Goal: Transaction & Acquisition: Obtain resource

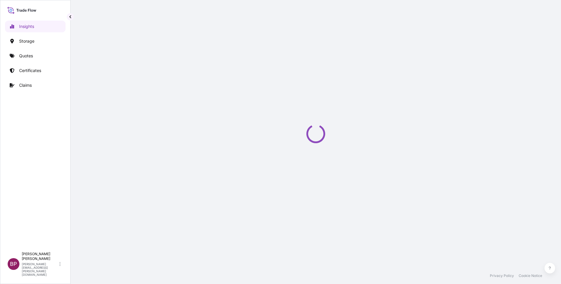
select select "2025"
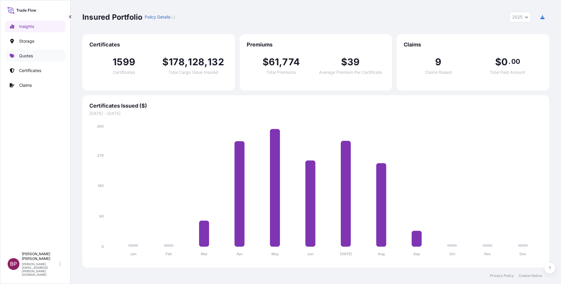
click at [28, 55] on p "Quotes" at bounding box center [26, 56] width 14 height 6
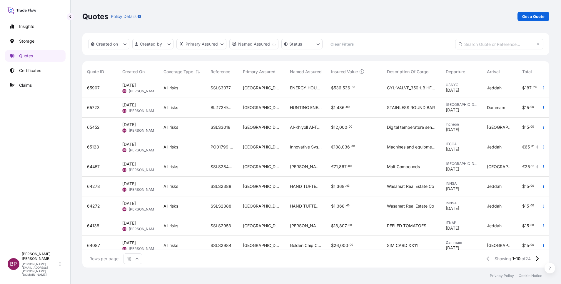
scroll to position [36, 0]
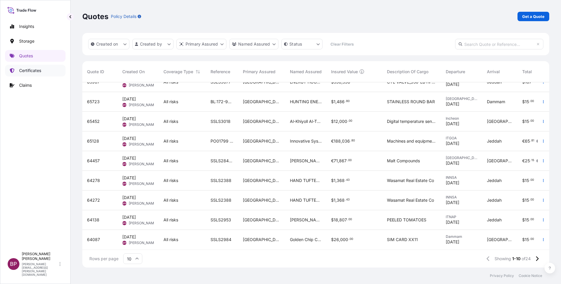
click at [37, 71] on p "Certificates" at bounding box center [30, 71] width 22 height 6
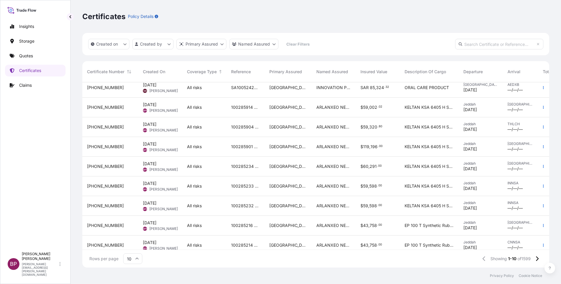
scroll to position [36, 0]
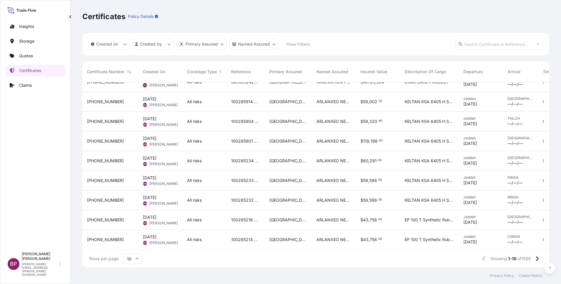
click at [135, 258] on input "10" at bounding box center [132, 258] width 19 height 11
click at [132, 243] on div "50" at bounding box center [133, 242] width 14 height 11
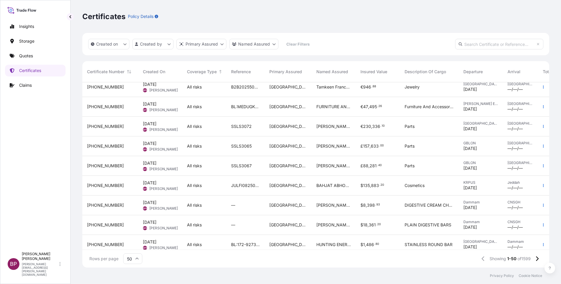
scroll to position [824, 0]
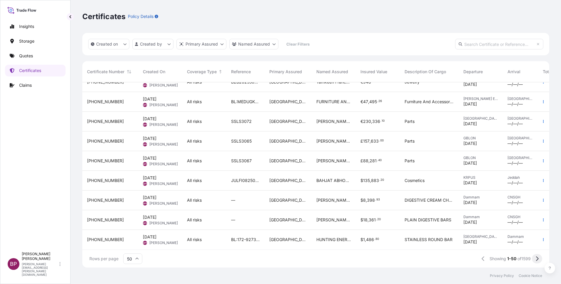
click at [536, 260] on icon at bounding box center [536, 258] width 3 height 5
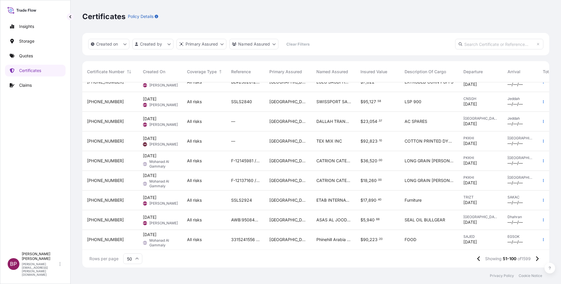
click at [496, 45] on input "text" at bounding box center [499, 44] width 88 height 11
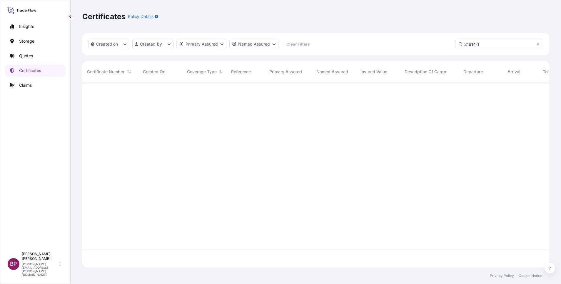
scroll to position [0, 0]
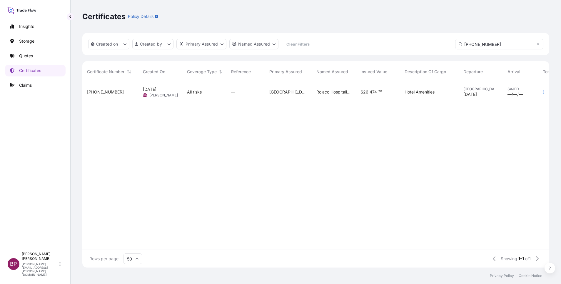
type input "31614-1429-1"
click at [296, 97] on div "[GEOGRAPHIC_DATA]" at bounding box center [288, 92] width 47 height 20
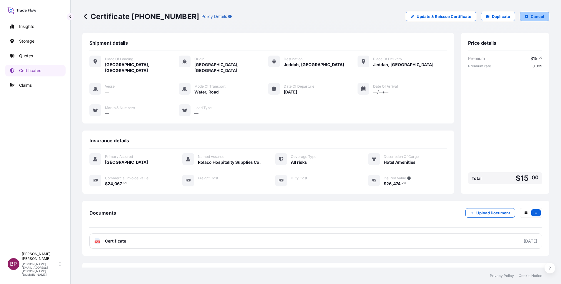
click at [531, 14] on p "Cancel" at bounding box center [538, 17] width 14 height 6
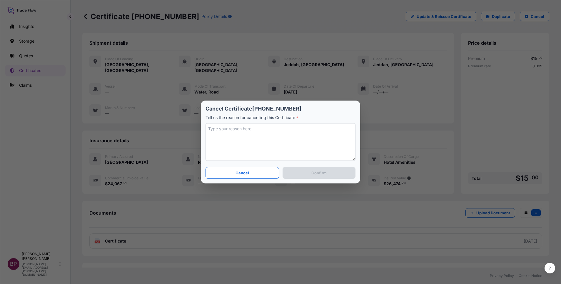
click at [294, 136] on textarea at bounding box center [281, 142] width 150 height 38
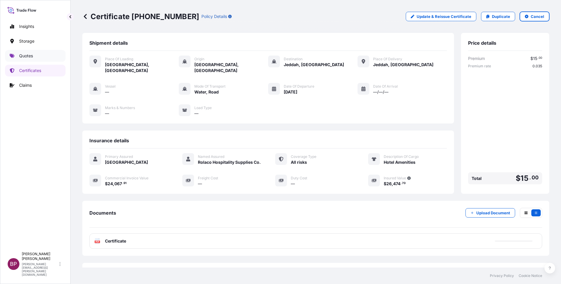
click at [27, 53] on link "Quotes" at bounding box center [35, 56] width 61 height 12
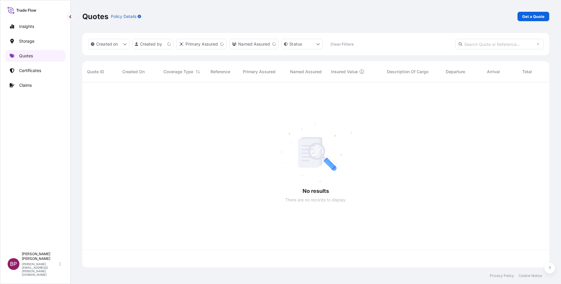
scroll to position [182, 460]
click at [531, 15] on p "Get a Quote" at bounding box center [533, 17] width 22 height 6
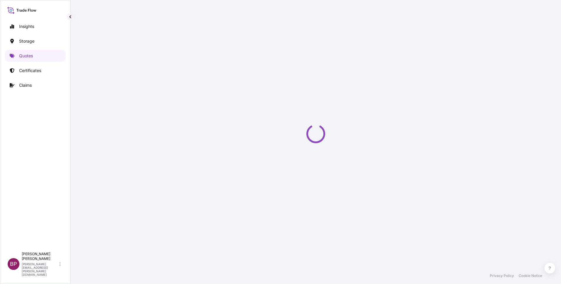
select select "Water"
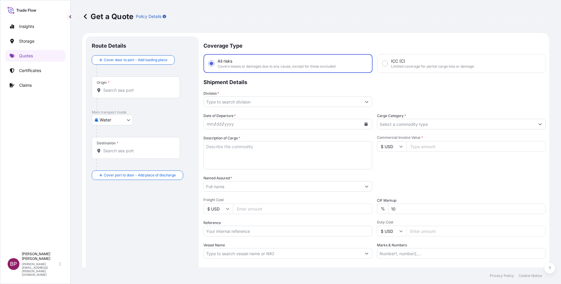
scroll to position [9, 0]
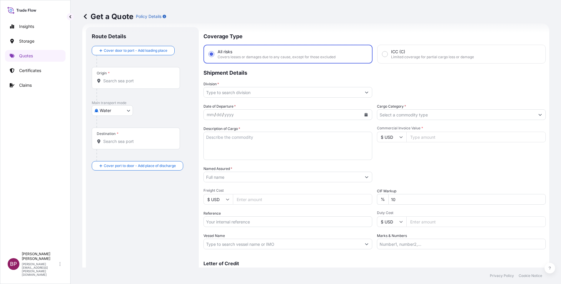
click at [413, 115] on input "Cargo Category *" at bounding box center [456, 114] width 158 height 11
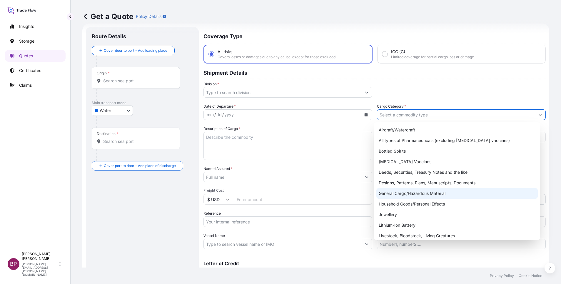
click at [409, 193] on div "General Cargo/Hazardous Material" at bounding box center [456, 193] width 161 height 11
type input "General Cargo/Hazardous Material"
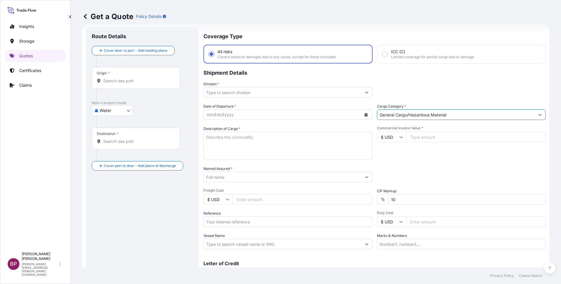
click at [361, 92] on button "Show suggestions" at bounding box center [366, 92] width 11 height 11
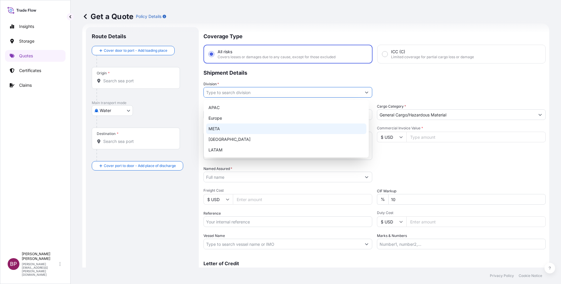
click at [264, 131] on div "META" at bounding box center [286, 128] width 160 height 11
type input "META"
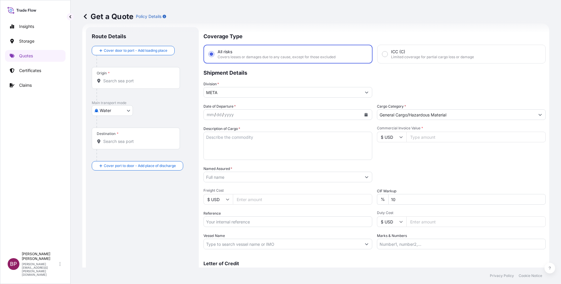
drag, startPoint x: 397, startPoint y: 138, endPoint x: 395, endPoint y: 143, distance: 4.8
click at [399, 138] on icon at bounding box center [401, 137] width 4 height 4
click at [390, 157] on div "€ EUR" at bounding box center [388, 153] width 25 height 11
type input "€ EUR"
click at [437, 140] on input "Commercial Invoice Value *" at bounding box center [475, 137] width 139 height 11
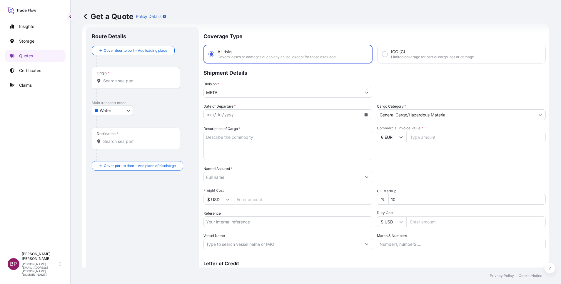
paste input "181955"
type input "181955"
drag, startPoint x: 341, startPoint y: 190, endPoint x: 314, endPoint y: 192, distance: 27.7
click at [319, 190] on div "Date of Departure * mm / dd / yyyy Cargo Category * General Cargo/Hazardous Mat…" at bounding box center [374, 176] width 342 height 146
type input "0"
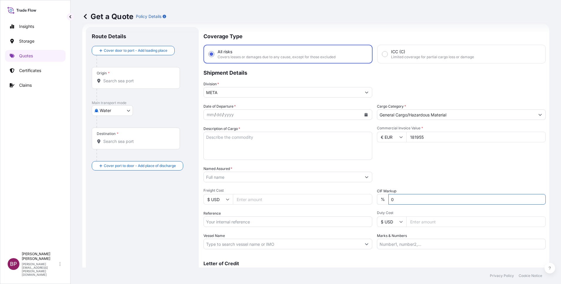
click at [421, 172] on div "Packing Category Type to search a container mode Please select a primary mode o…" at bounding box center [461, 174] width 169 height 16
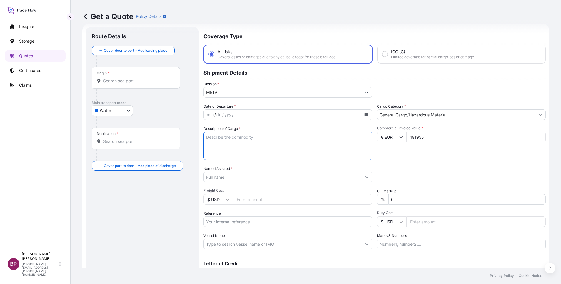
click at [256, 148] on textarea "Description of Cargo *" at bounding box center [287, 146] width 169 height 28
paste textarea "TAIL LIFT"
type textarea "TAIL LIFT"
click at [242, 224] on input "Reference" at bounding box center [287, 221] width 169 height 11
paste input "BL:BTS0143413 SSLS3099"
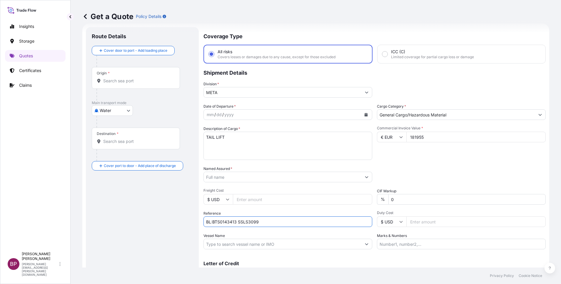
type input "BL:BTS0143413 SSLS3099"
click at [242, 177] on input "Named Assured *" at bounding box center [281, 177] width 154 height 11
paste input "ALAA INT'L TRADING SERVICES CO"
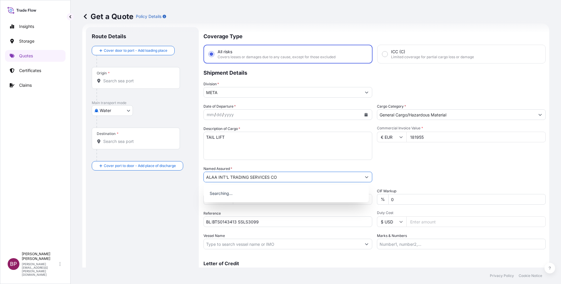
type input "ALAA INT'L TRADING SERVICES CO"
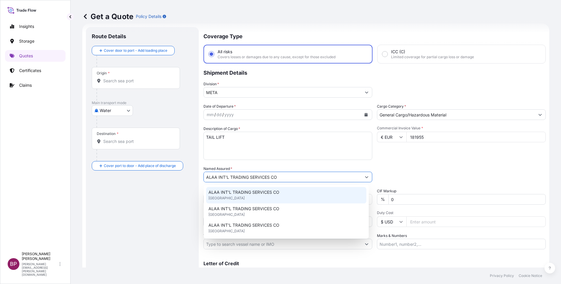
click at [365, 116] on icon "Calendar" at bounding box center [366, 115] width 3 height 4
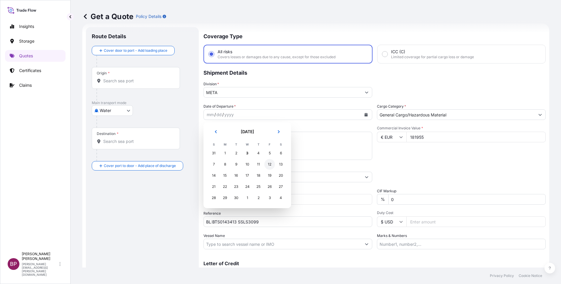
click at [269, 165] on div "12" at bounding box center [269, 164] width 11 height 11
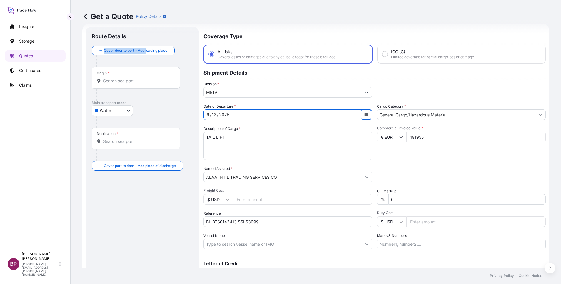
click at [147, 47] on div "Route Details Cover door to port - Add loading place Place of loading Road / In…" at bounding box center [142, 160] width 101 height 254
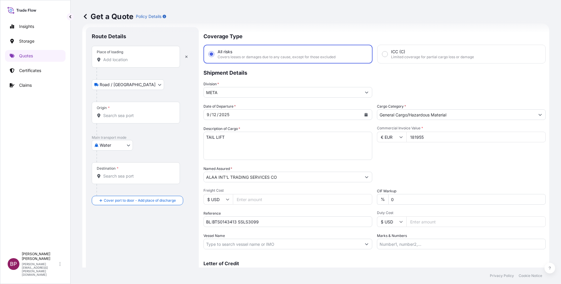
click at [136, 63] on div "Place of loading" at bounding box center [136, 57] width 88 height 22
click at [136, 63] on input "Place of loading" at bounding box center [137, 60] width 69 height 6
paste input "KOPER"
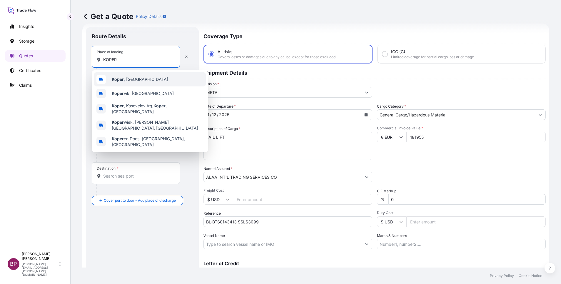
click at [136, 78] on span "Koper , Slovenia" at bounding box center [140, 79] width 56 height 6
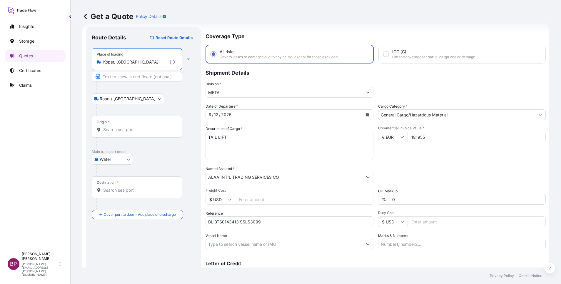
type input "Koper, Slovenia"
click at [132, 131] on input "Origin *" at bounding box center [138, 130] width 71 height 6
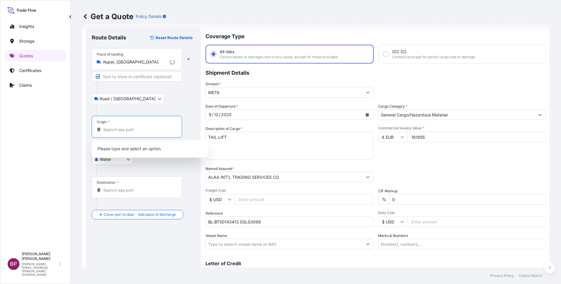
paste input "KOPER"
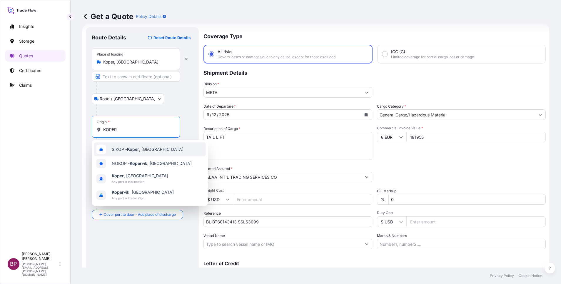
click at [140, 149] on span "SIKOP - Koper , Slovenia" at bounding box center [148, 149] width 72 height 6
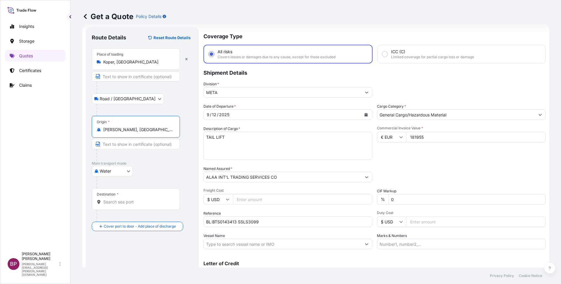
type input "SIKOP - Koper, Slovenia"
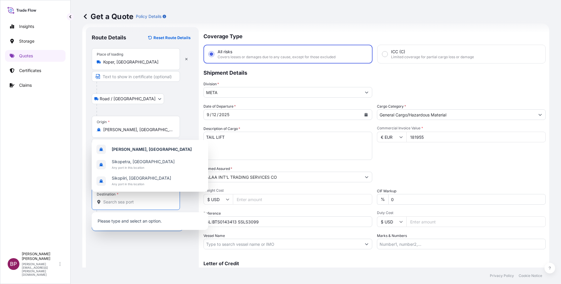
click at [139, 203] on input "Destination *" at bounding box center [137, 202] width 69 height 6
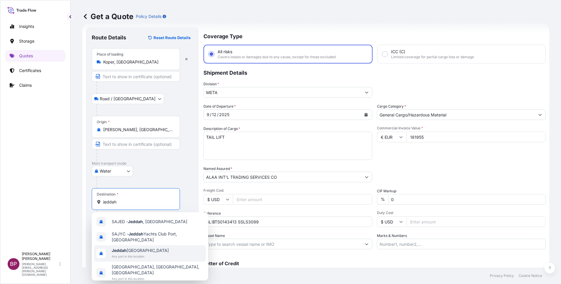
click at [138, 255] on span "Any port in this location" at bounding box center [140, 256] width 57 height 6
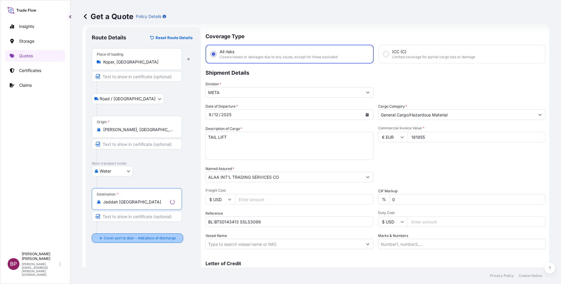
type input "Jeddah Saudi Arabia"
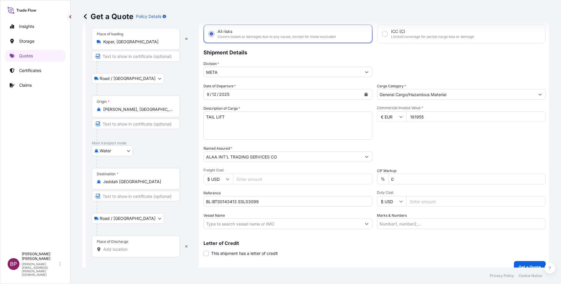
scroll to position [39, 0]
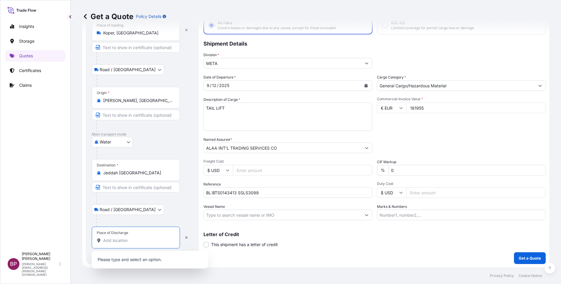
drag, startPoint x: 136, startPoint y: 238, endPoint x: 121, endPoint y: 246, distance: 16.6
click at [136, 239] on input "Place of Discharge" at bounding box center [137, 241] width 69 height 6
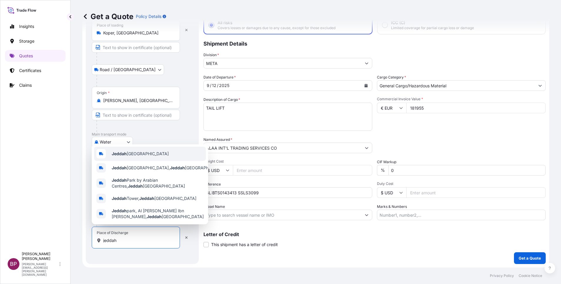
click at [147, 154] on span "Jeddah Saudi Arabia" at bounding box center [140, 154] width 57 height 6
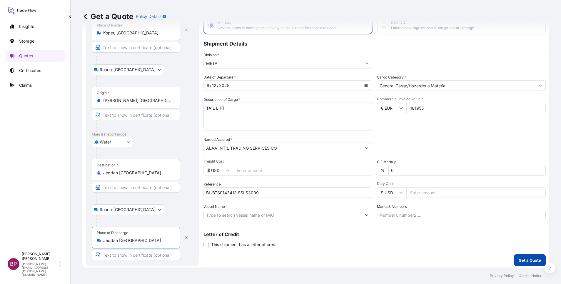
type input "Jeddah Saudi Arabia"
click at [527, 261] on p "Get a Quote" at bounding box center [530, 260] width 22 height 6
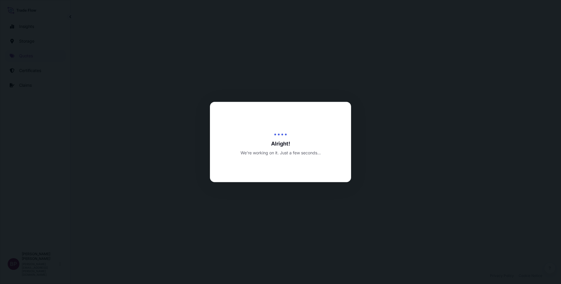
select select "Road / Inland"
select select "Water"
select select "Road / Inland"
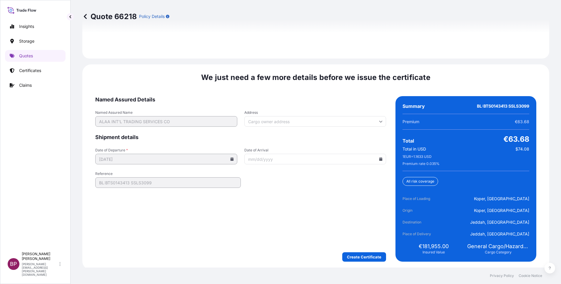
scroll to position [902, 0]
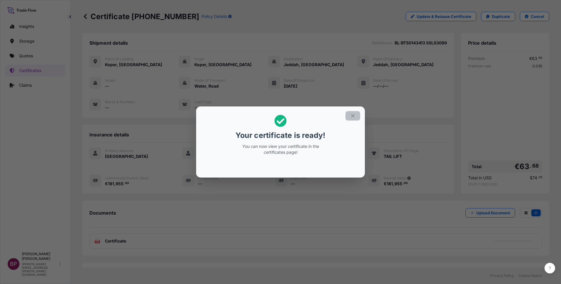
click at [352, 116] on icon "button" at bounding box center [352, 115] width 5 height 5
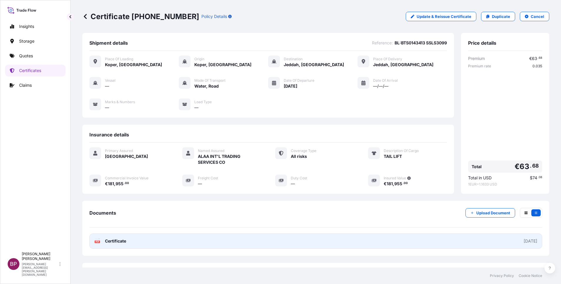
click at [119, 241] on span "Certificate" at bounding box center [115, 241] width 21 height 6
